Goal: Task Accomplishment & Management: Use online tool/utility

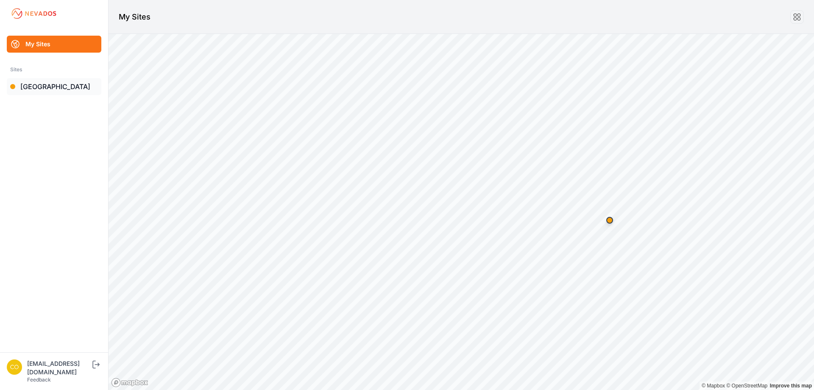
click at [53, 87] on link "[GEOGRAPHIC_DATA]" at bounding box center [54, 86] width 95 height 17
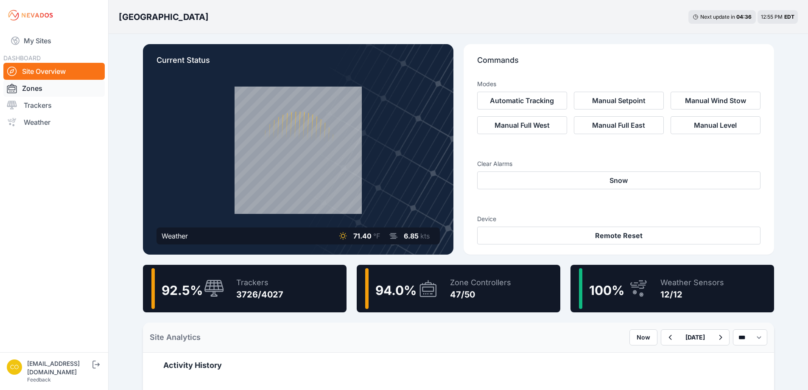
click at [47, 92] on link "Zones" at bounding box center [53, 88] width 101 height 17
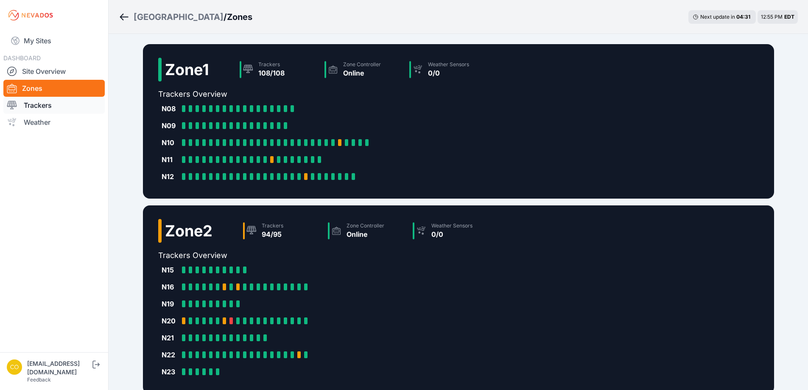
click at [50, 101] on link "Trackers" at bounding box center [53, 105] width 101 height 17
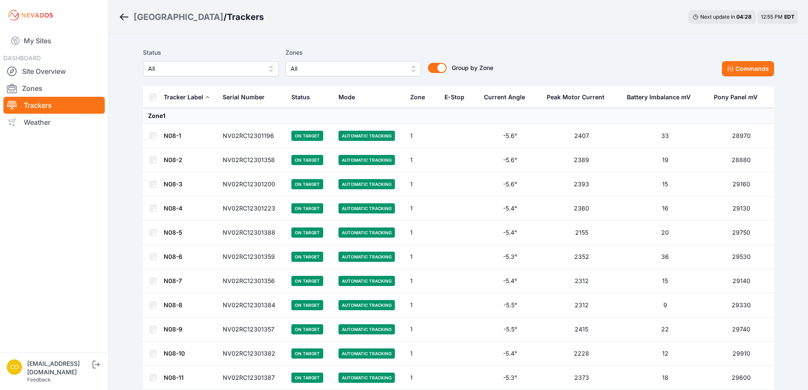
click at [408, 68] on button "All" at bounding box center [353, 68] width 136 height 15
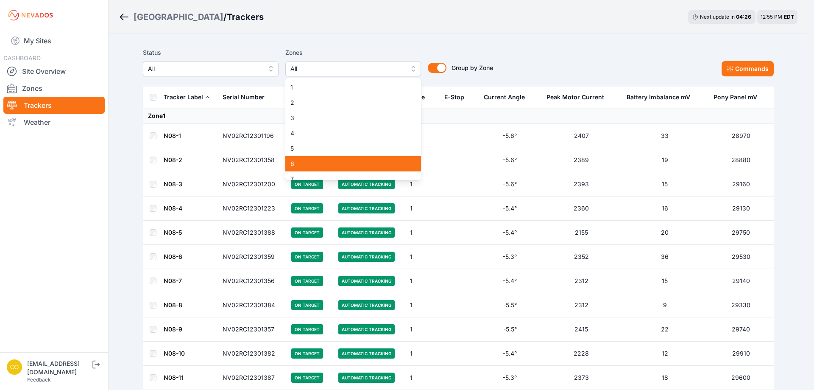
click at [302, 160] on span "6" at bounding box center [347, 163] width 115 height 8
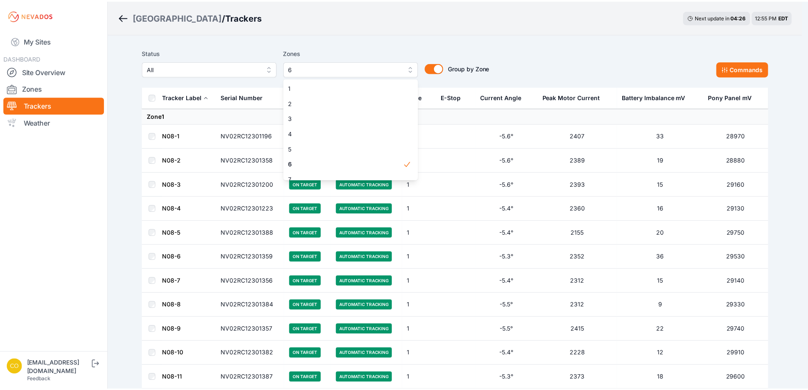
scroll to position [85, 0]
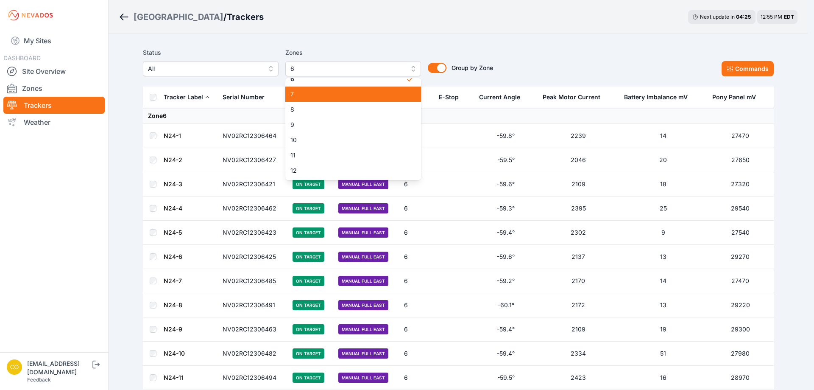
click at [316, 91] on span "7" at bounding box center [347, 94] width 115 height 8
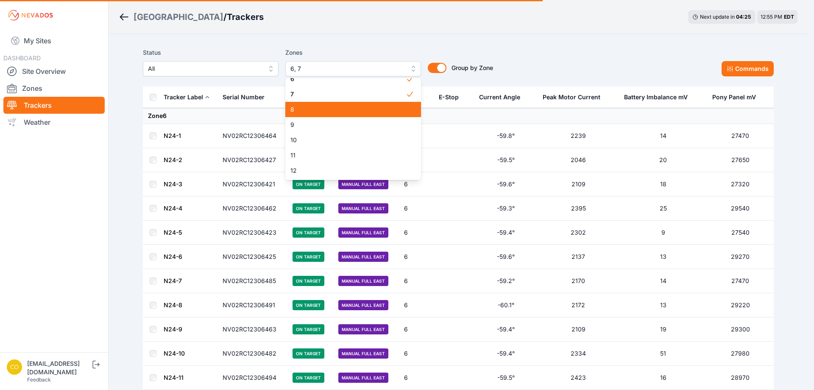
click at [314, 109] on span "8" at bounding box center [347, 109] width 115 height 8
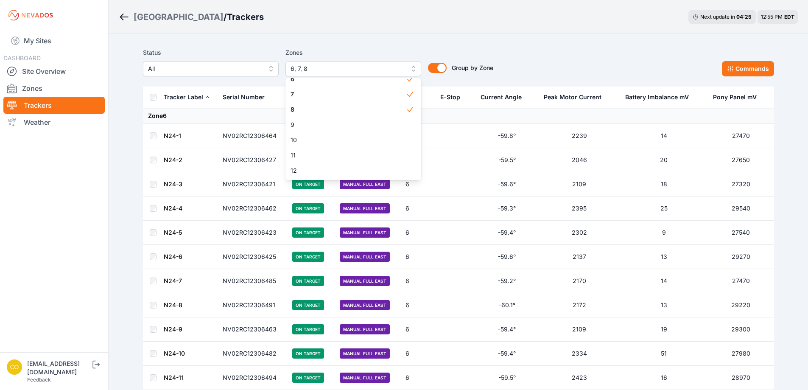
click at [412, 66] on button "6, 7, 8" at bounding box center [353, 68] width 136 height 15
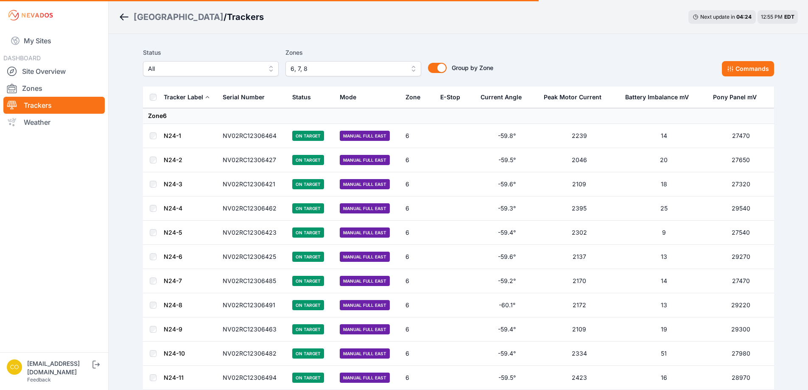
scroll to position [763, 0]
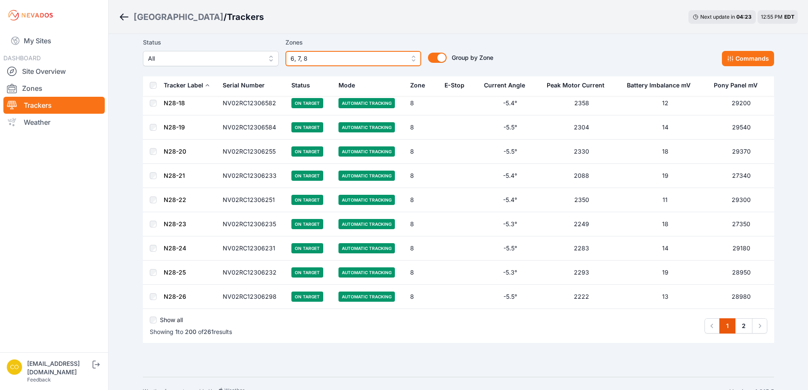
scroll to position [4697, 0]
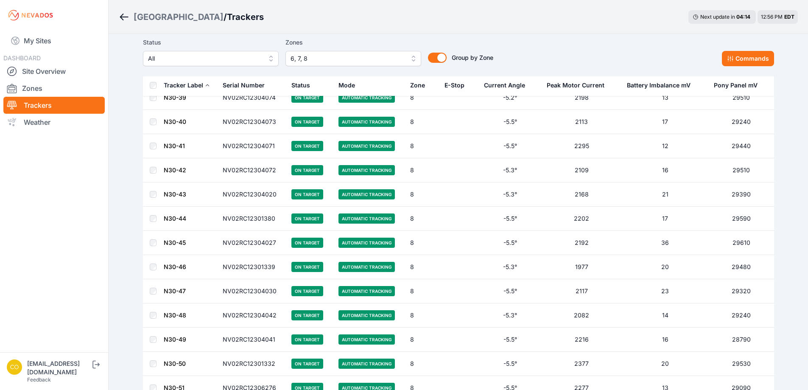
scroll to position [6159, 0]
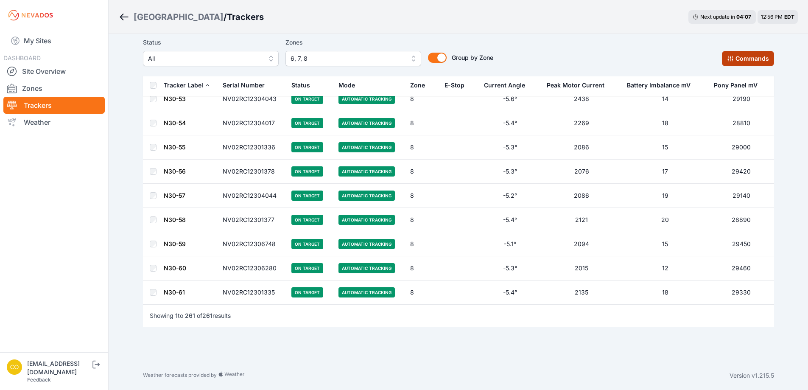
click at [738, 60] on button "Commands" at bounding box center [748, 58] width 52 height 15
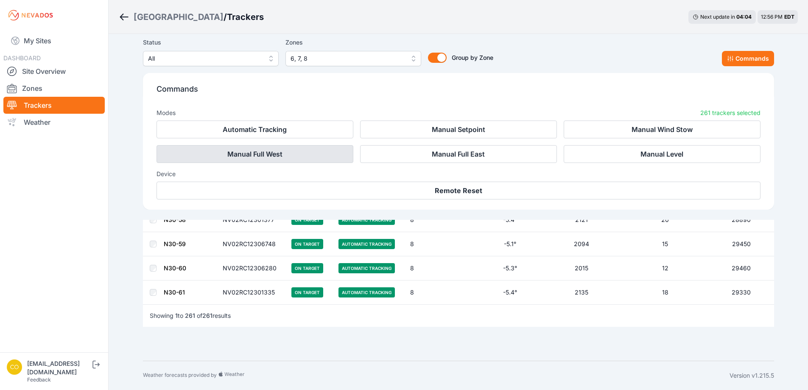
click at [315, 155] on button "Manual Full West" at bounding box center [254, 154] width 197 height 18
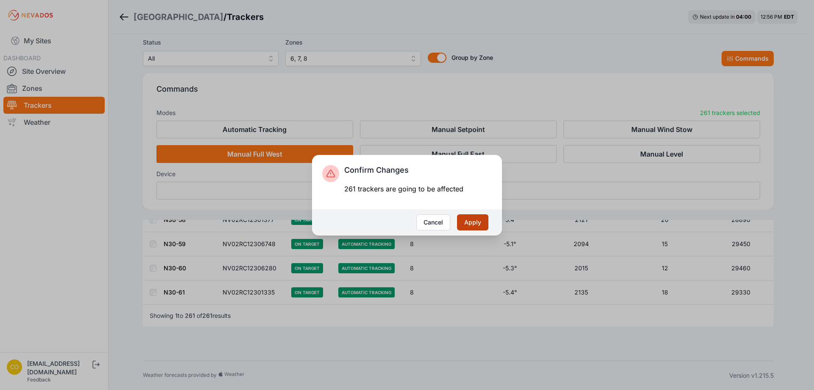
click at [468, 225] on button "Apply" at bounding box center [472, 222] width 31 height 16
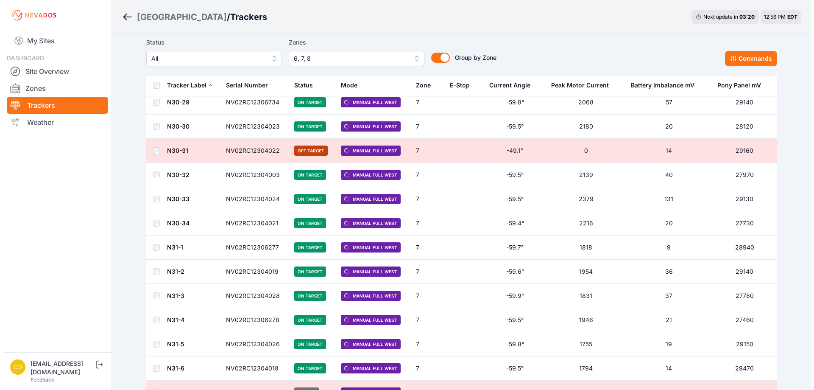
scroll to position [3859, 0]
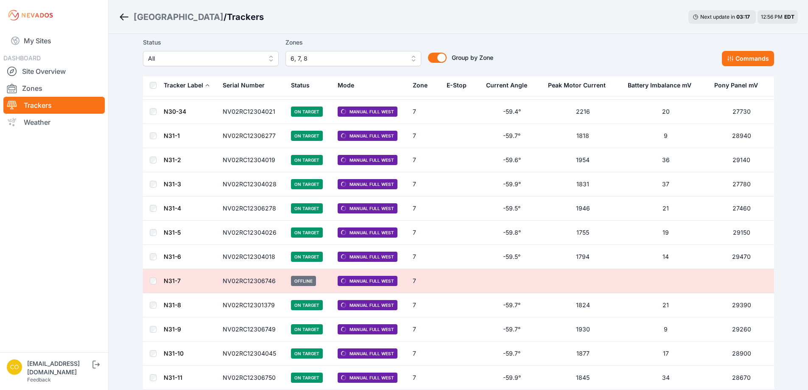
click at [410, 58] on button "6, 7, 8" at bounding box center [353, 58] width 136 height 15
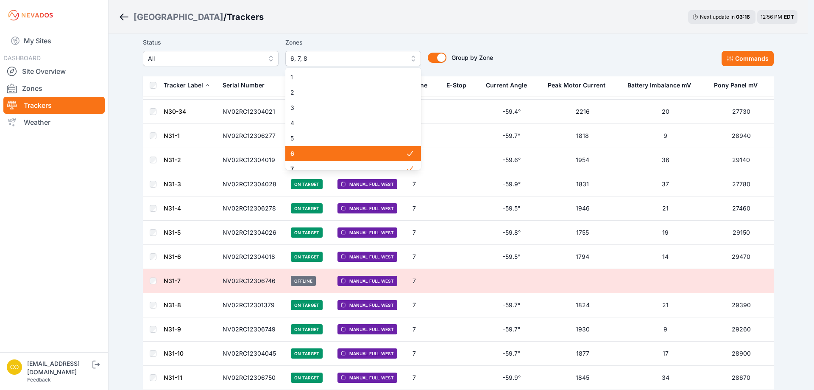
click at [317, 149] on div "6" at bounding box center [353, 153] width 136 height 15
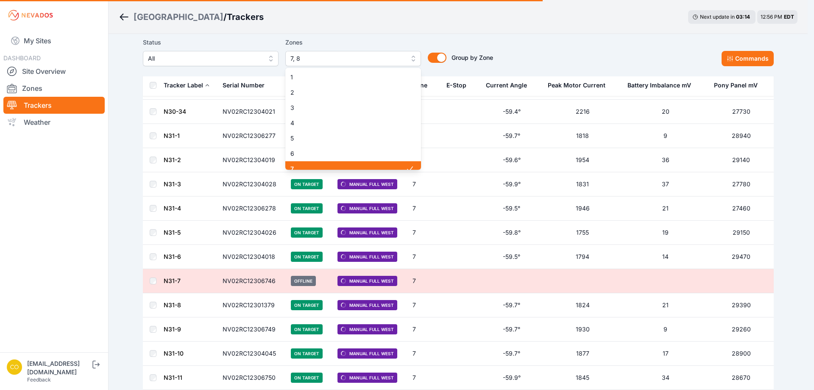
scroll to position [42, 0]
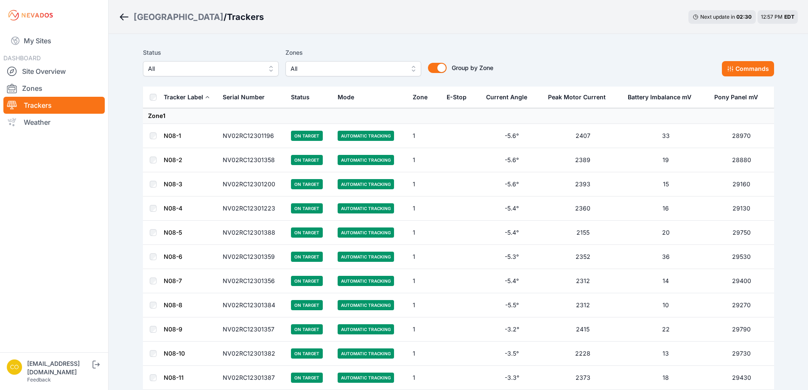
click at [411, 61] on button "All" at bounding box center [353, 68] width 136 height 15
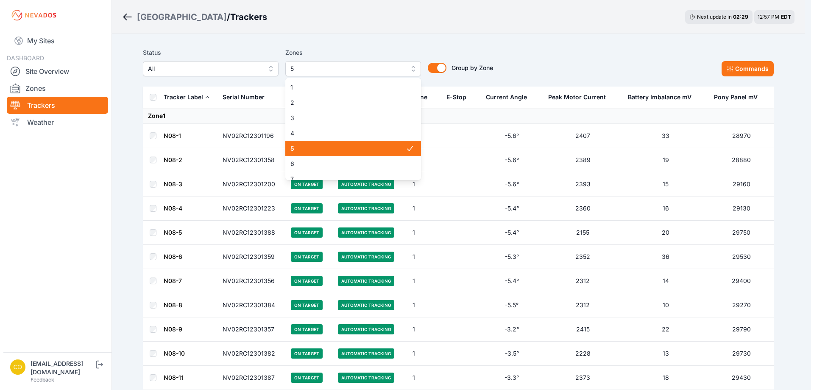
scroll to position [36, 0]
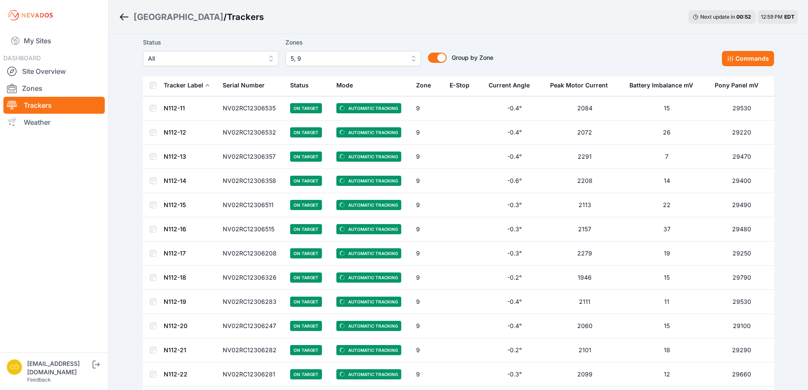
scroll to position [4077, 0]
